Goal: Navigation & Orientation: Find specific page/section

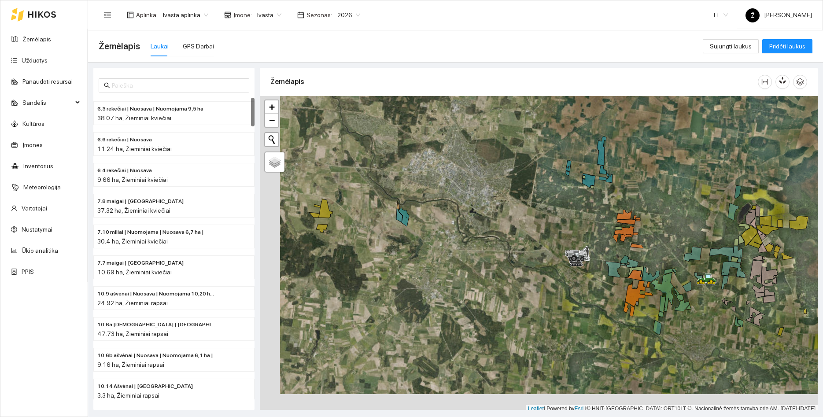
drag, startPoint x: 660, startPoint y: 236, endPoint x: 574, endPoint y: 238, distance: 86.3
click at [574, 238] on div at bounding box center [539, 254] width 558 height 317
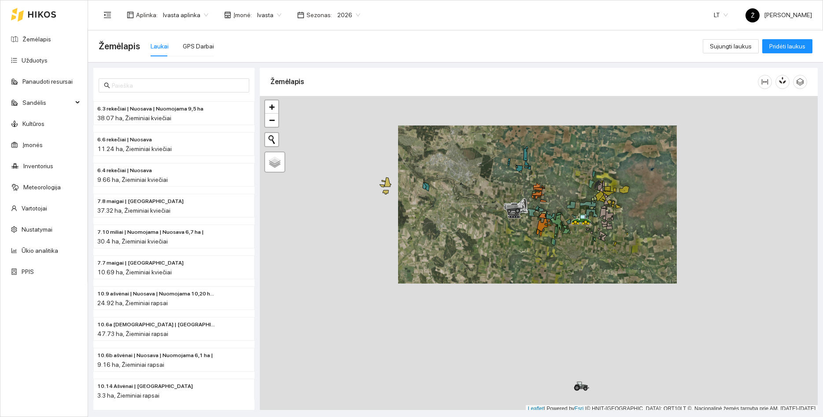
drag, startPoint x: 669, startPoint y: 277, endPoint x: 576, endPoint y: 189, distance: 128.0
click at [576, 189] on div at bounding box center [539, 254] width 558 height 317
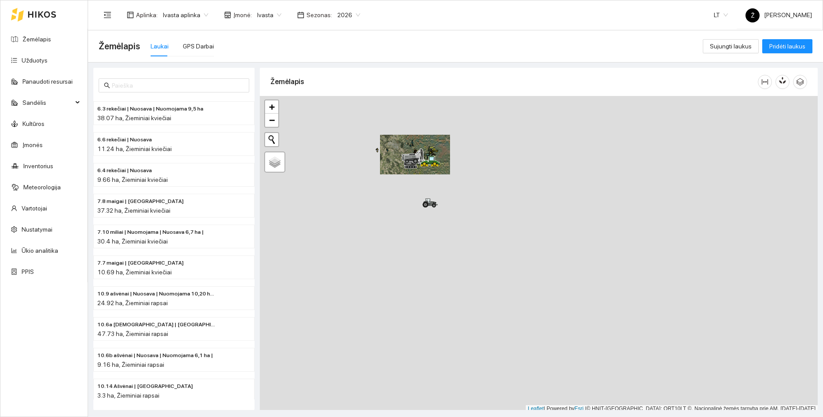
drag, startPoint x: 375, startPoint y: 120, endPoint x: 412, endPoint y: 186, distance: 75.7
click at [411, 174] on div at bounding box center [408, 163] width 5 height 22
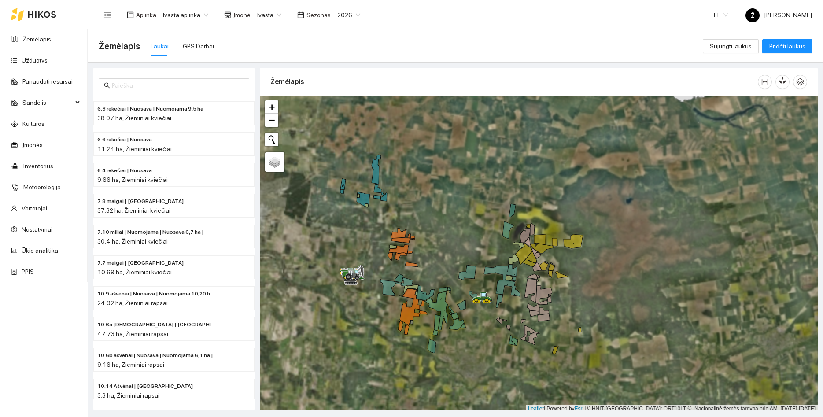
drag, startPoint x: 435, startPoint y: 218, endPoint x: 525, endPoint y: 179, distance: 98.2
click at [514, 185] on div at bounding box center [539, 254] width 558 height 317
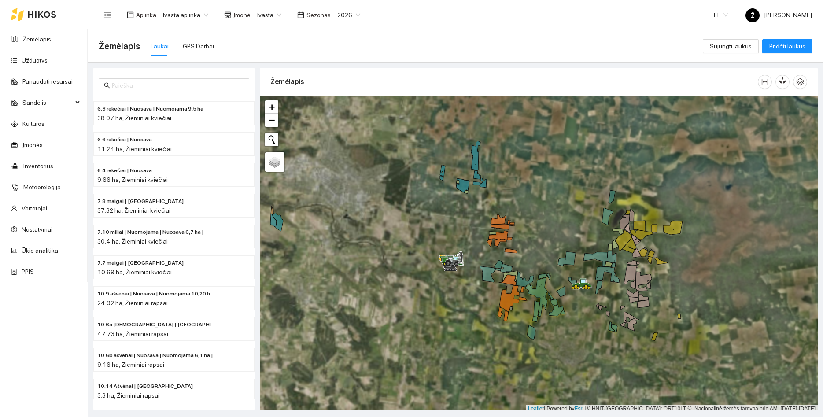
drag, startPoint x: 423, startPoint y: 190, endPoint x: 437, endPoint y: 213, distance: 26.9
click at [437, 213] on div at bounding box center [539, 254] width 558 height 317
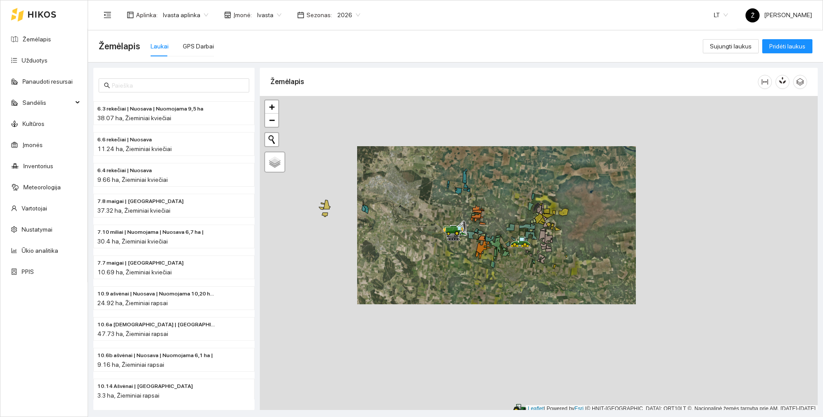
click at [269, 20] on span "Ivasta" at bounding box center [269, 14] width 24 height 13
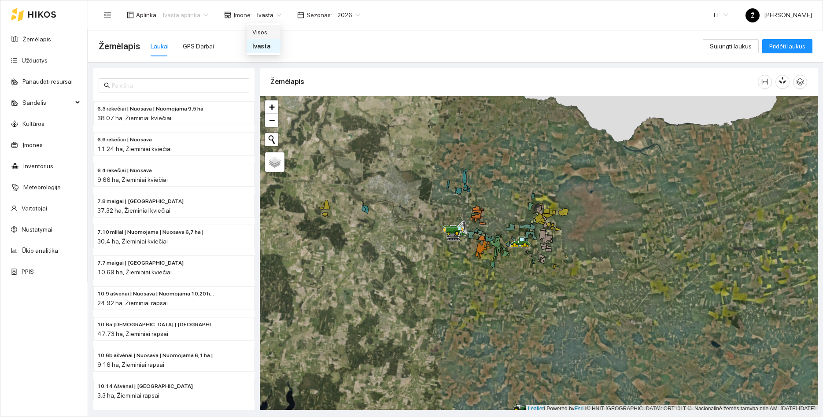
click at [195, 19] on span "Ivasta aplinka" at bounding box center [185, 14] width 45 height 13
click at [179, 33] on div "BP visos įmonės" at bounding box center [185, 32] width 47 height 10
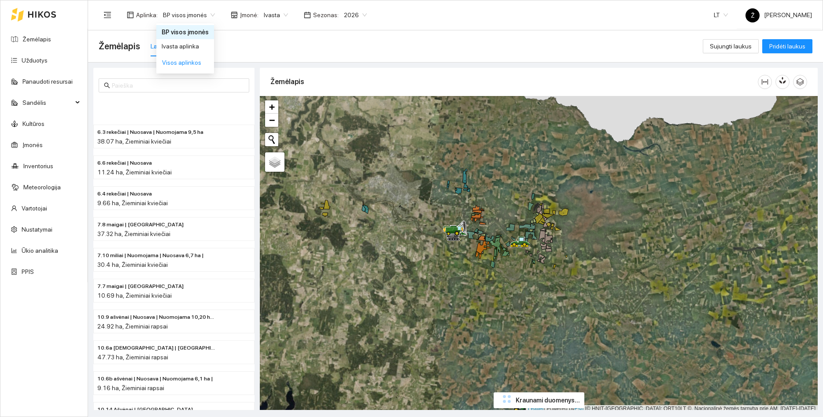
click at [268, 21] on span "Ivasta" at bounding box center [276, 14] width 24 height 13
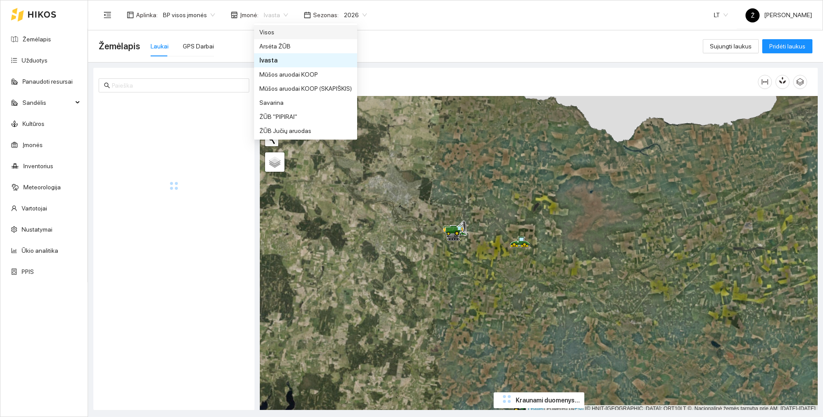
click at [274, 18] on span "Ivasta" at bounding box center [276, 14] width 24 height 13
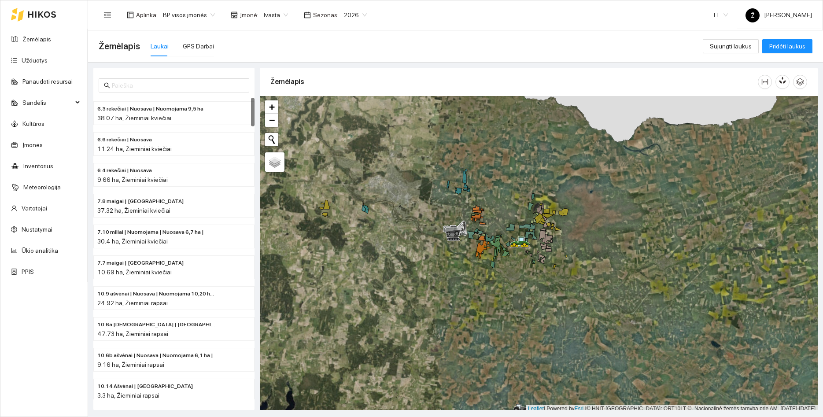
click at [270, 18] on span "Ivasta" at bounding box center [276, 14] width 24 height 13
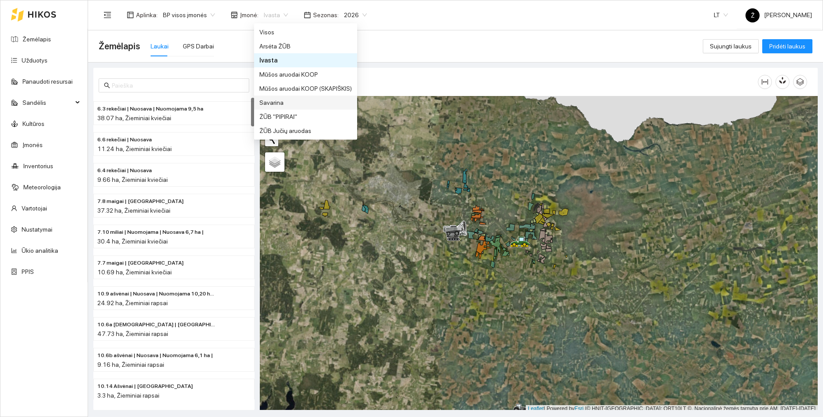
click at [278, 98] on div "Savarina" at bounding box center [305, 103] width 92 height 10
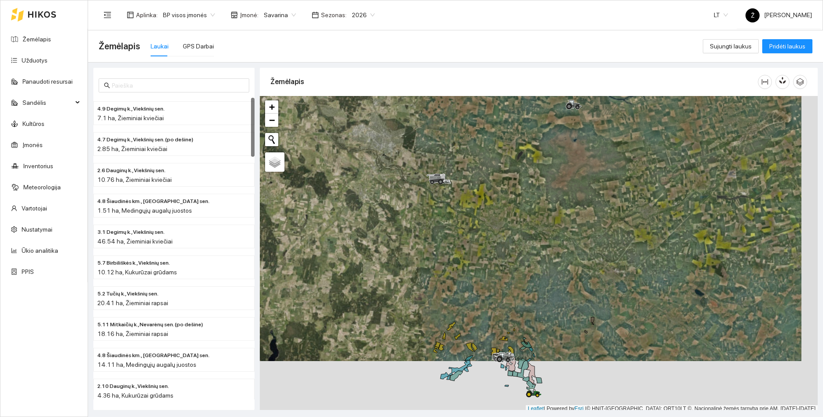
drag, startPoint x: 522, startPoint y: 325, endPoint x: 505, endPoint y: 272, distance: 55.3
click at [505, 272] on div at bounding box center [539, 254] width 558 height 317
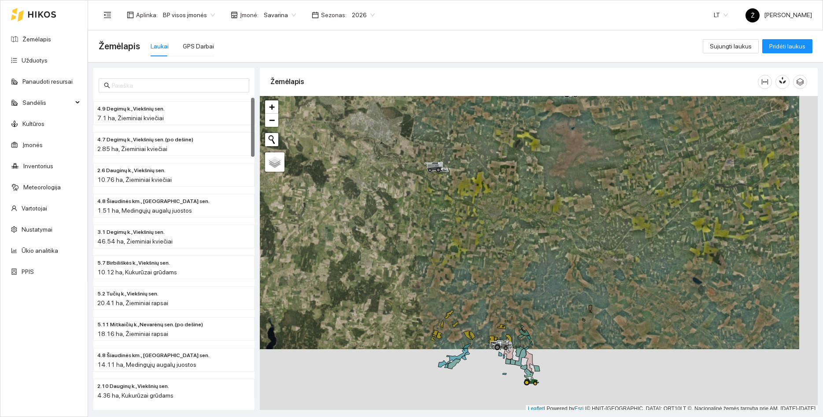
drag, startPoint x: 502, startPoint y: 379, endPoint x: 487, endPoint y: 322, distance: 59.0
click at [487, 330] on div at bounding box center [539, 254] width 558 height 317
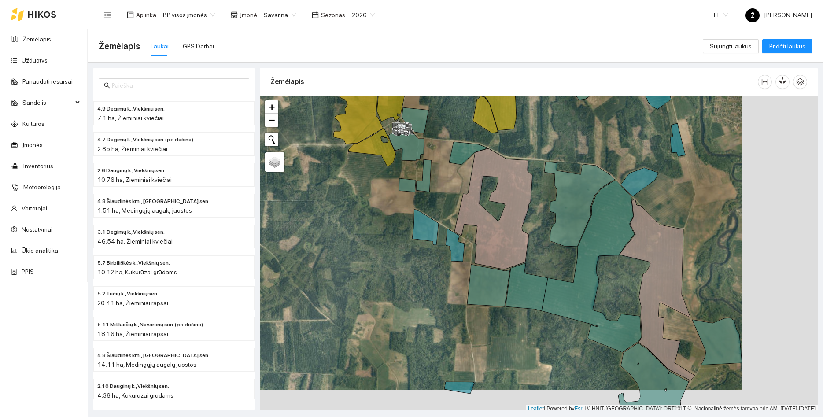
drag, startPoint x: 602, startPoint y: 156, endPoint x: 529, endPoint y: 134, distance: 76.3
click at [529, 134] on div at bounding box center [539, 254] width 558 height 317
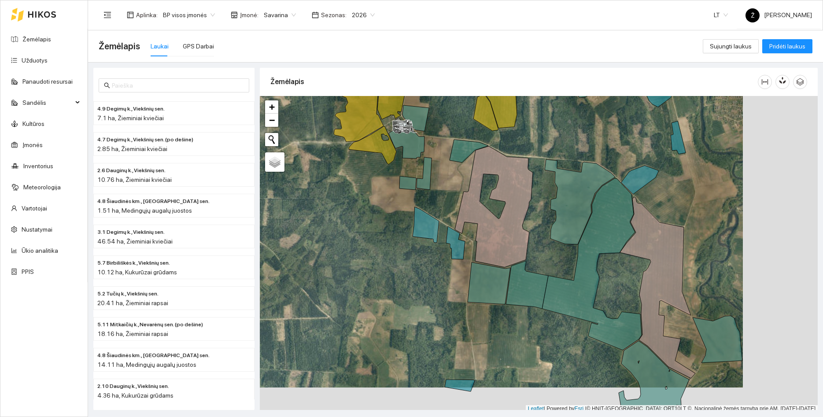
drag, startPoint x: 691, startPoint y: 208, endPoint x: 648, endPoint y: 133, distance: 86.0
click at [648, 133] on div at bounding box center [539, 254] width 558 height 317
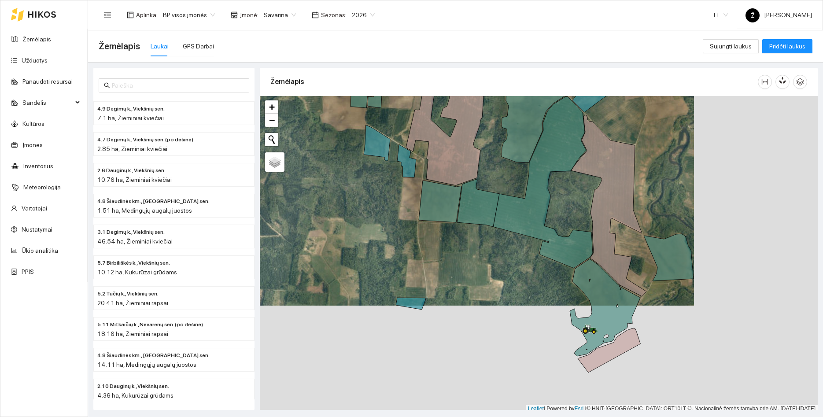
drag, startPoint x: 679, startPoint y: 345, endPoint x: 644, endPoint y: 324, distance: 41.4
click at [648, 326] on div at bounding box center [539, 254] width 558 height 317
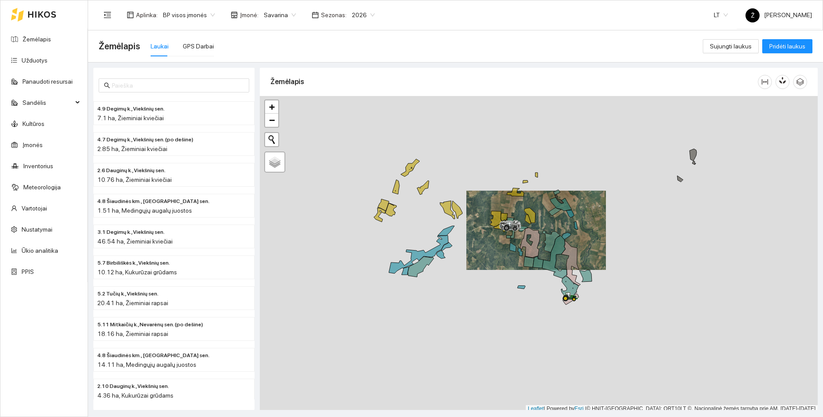
drag, startPoint x: 652, startPoint y: 291, endPoint x: 632, endPoint y: 257, distance: 39.3
click at [632, 257] on div at bounding box center [539, 254] width 558 height 317
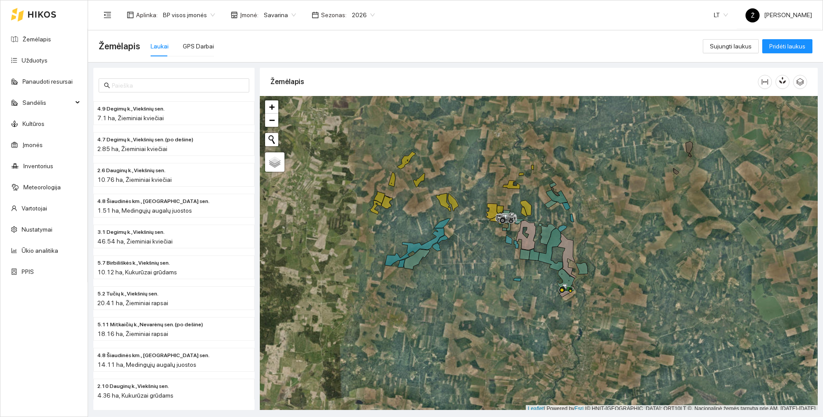
click at [271, 13] on span "Savarina" at bounding box center [280, 14] width 32 height 13
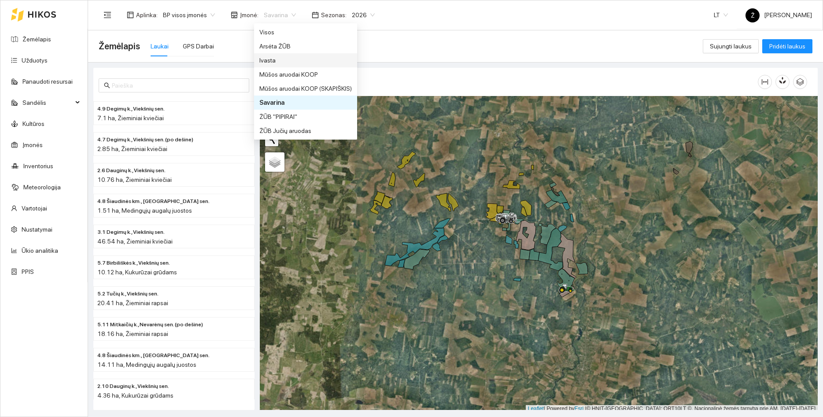
click at [276, 60] on div "Ivasta" at bounding box center [305, 60] width 92 height 10
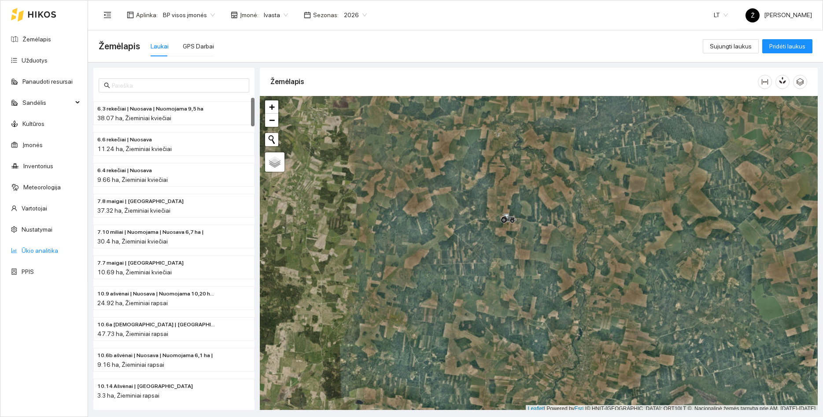
click at [49, 249] on link "Ūkio analitika" at bounding box center [40, 250] width 37 height 7
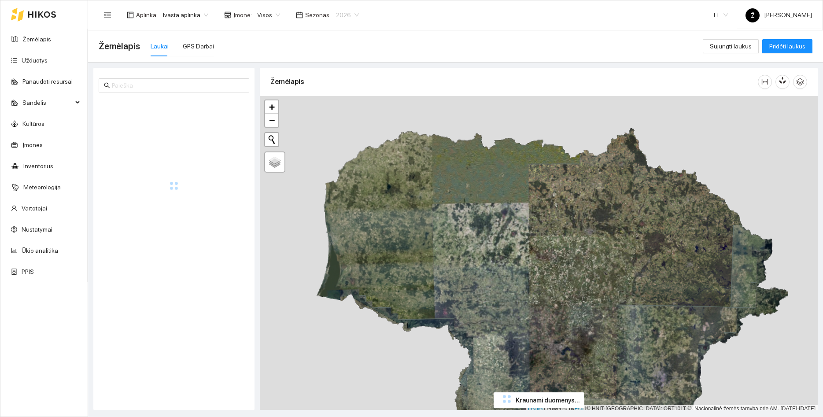
click at [353, 20] on div "2026" at bounding box center [347, 15] width 33 height 14
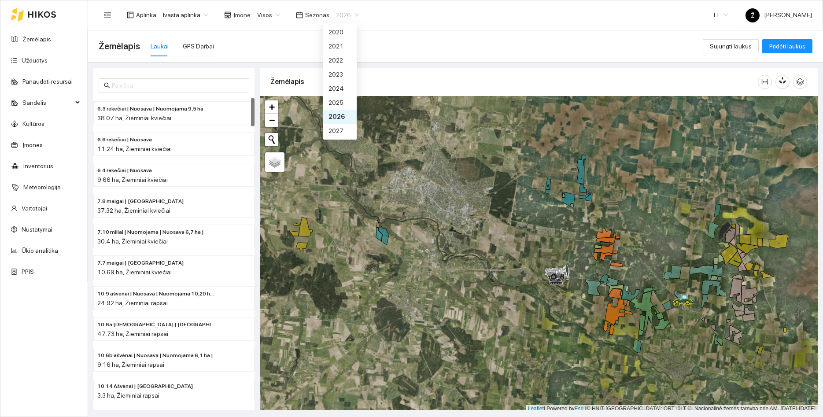
click at [272, 15] on span "Visos" at bounding box center [268, 14] width 23 height 13
click at [195, 15] on span "Ivasta aplinka" at bounding box center [185, 14] width 45 height 13
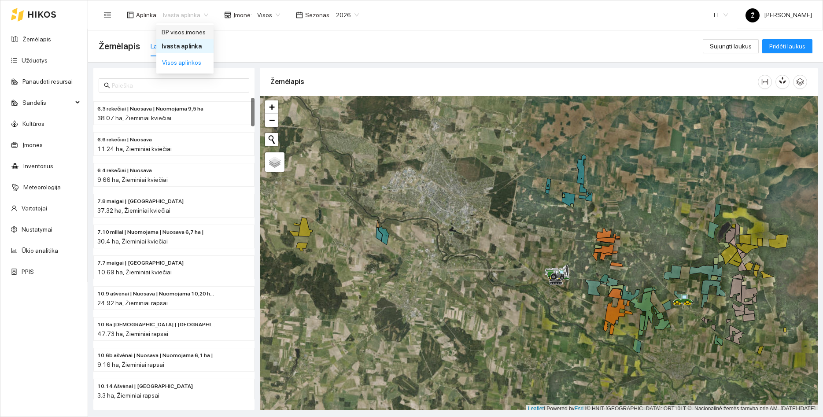
click at [189, 34] on div "BP visos įmonės" at bounding box center [185, 32] width 47 height 10
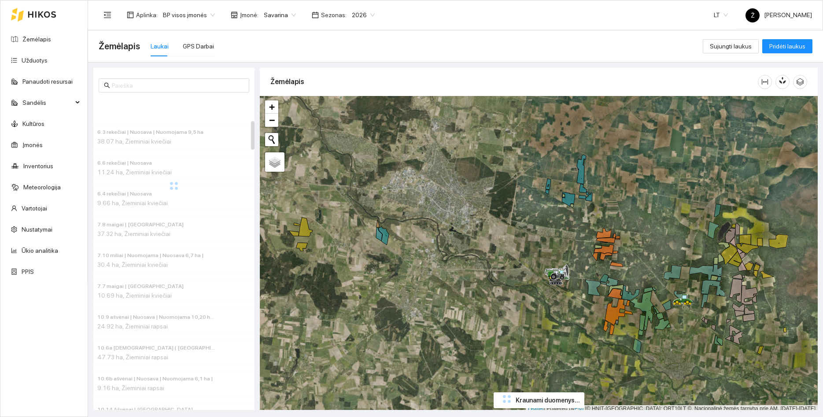
click at [275, 15] on span "Savarina" at bounding box center [280, 14] width 32 height 13
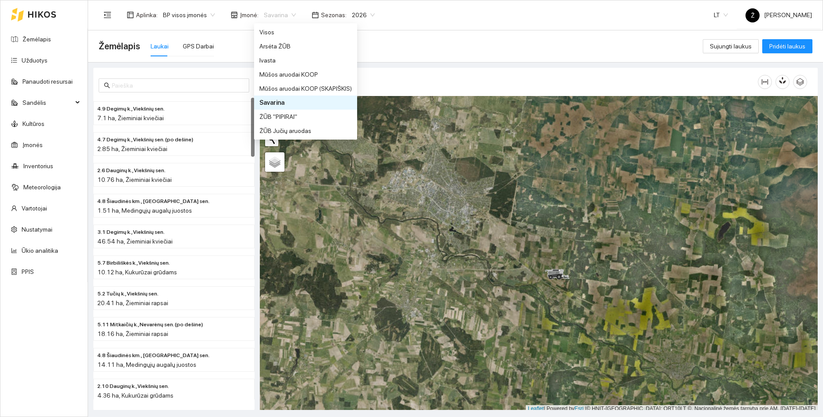
click at [414, 22] on div "Aplinka : BP visos įmonės Įmonė : Savarina Sezonas : 2026 LT Ž Žygimantas Kubil…" at bounding box center [455, 14] width 713 height 29
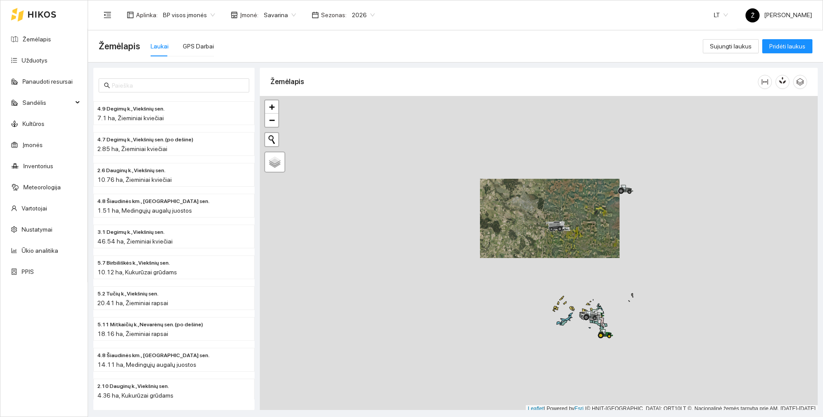
drag, startPoint x: 594, startPoint y: 296, endPoint x: 581, endPoint y: 263, distance: 35.2
click at [582, 264] on div at bounding box center [539, 254] width 558 height 317
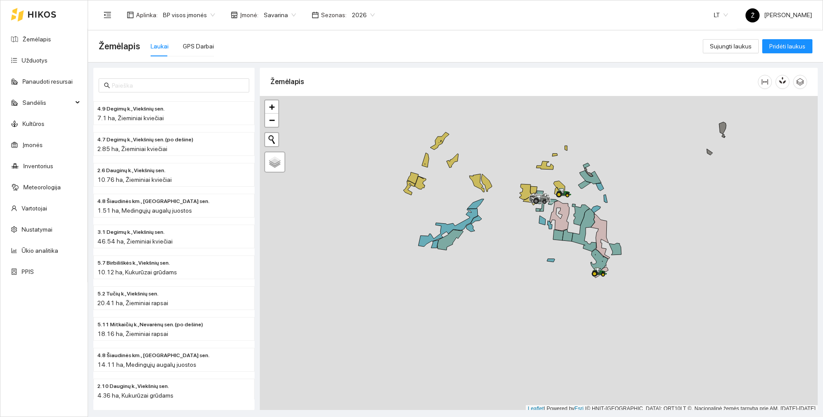
drag, startPoint x: 523, startPoint y: 203, endPoint x: 511, endPoint y: 241, distance: 39.1
click at [511, 241] on div at bounding box center [539, 254] width 558 height 317
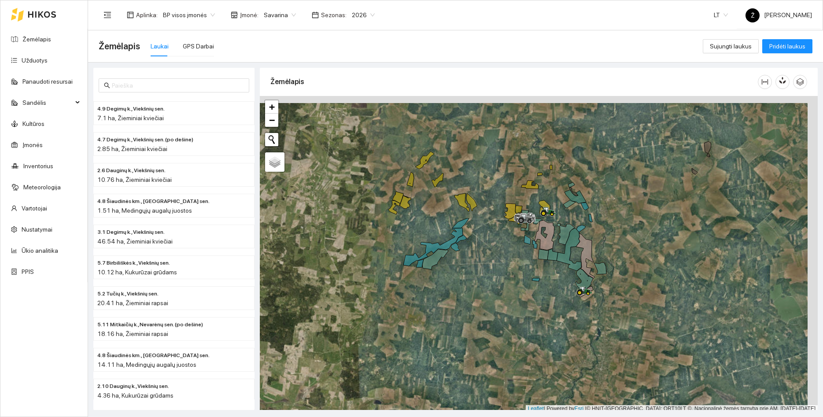
drag, startPoint x: 516, startPoint y: 248, endPoint x: 508, endPoint y: 254, distance: 10.3
click at [508, 254] on div at bounding box center [539, 254] width 558 height 317
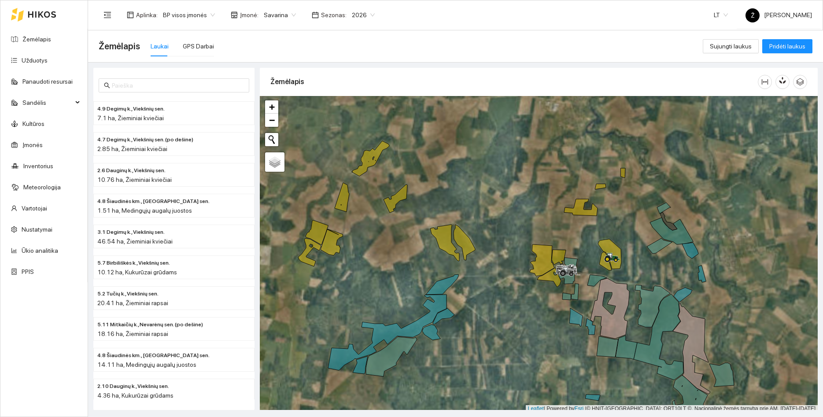
drag, startPoint x: 486, startPoint y: 183, endPoint x: 559, endPoint y: 221, distance: 81.7
click at [559, 221] on div at bounding box center [539, 254] width 558 height 317
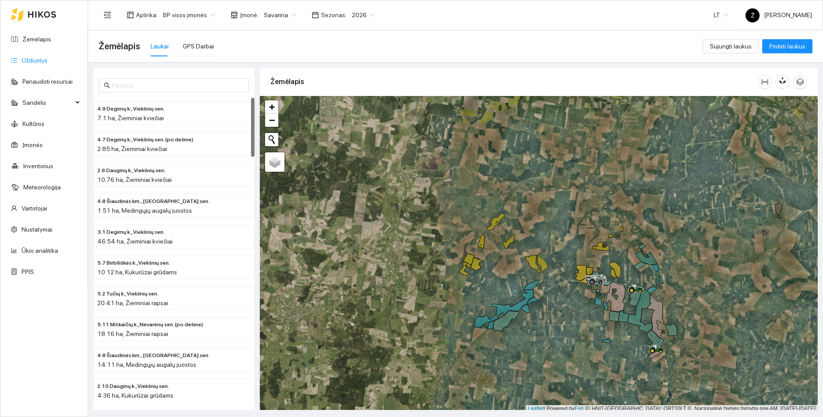
click at [43, 64] on link "Užduotys" at bounding box center [35, 60] width 26 height 7
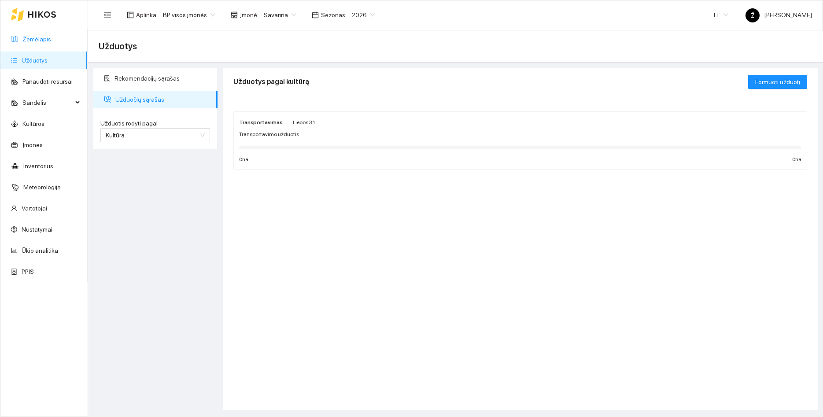
click at [29, 41] on link "Žemėlapis" at bounding box center [36, 39] width 29 height 7
